Goal: Transaction & Acquisition: Purchase product/service

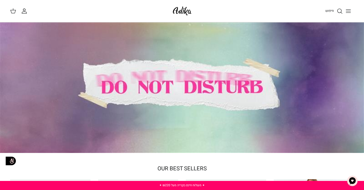
click at [348, 12] on icon "Toggle menu" at bounding box center [348, 11] width 6 height 6
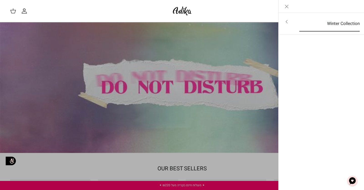
click at [308, 20] on link "Winter Collection" at bounding box center [328, 24] width 69 height 16
click at [338, 26] on link "לכל הפריטים" at bounding box center [321, 22] width 81 height 13
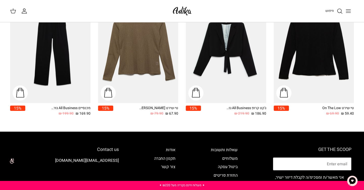
scroll to position [644, 0]
